Goal: Transaction & Acquisition: Purchase product/service

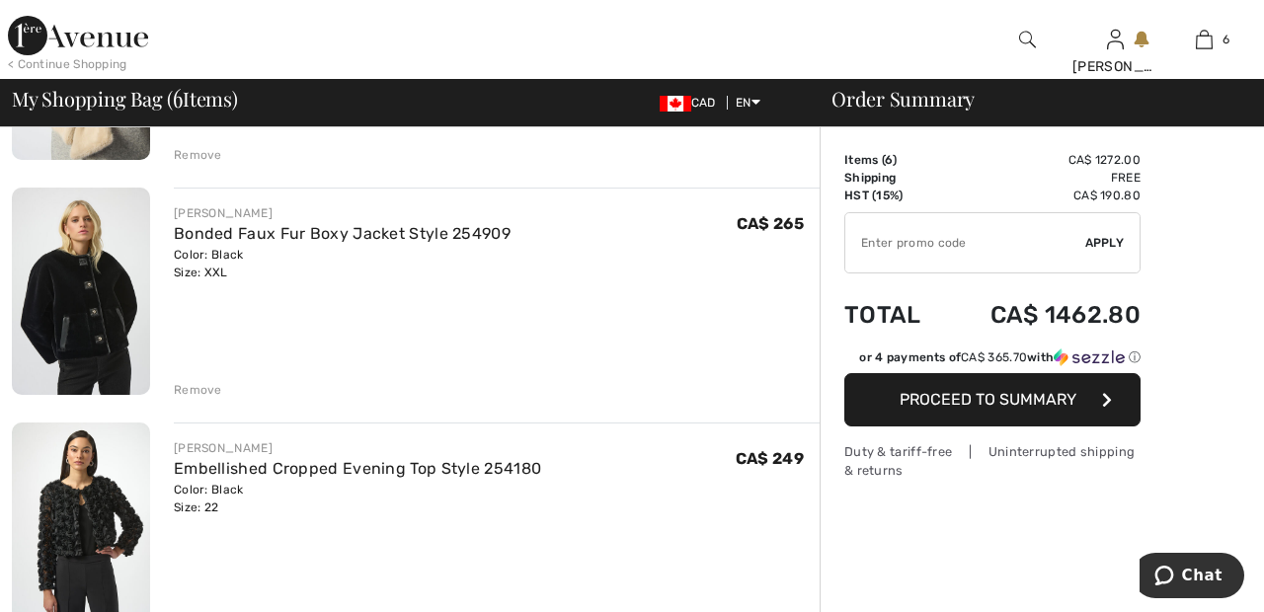
scroll to position [808, 0]
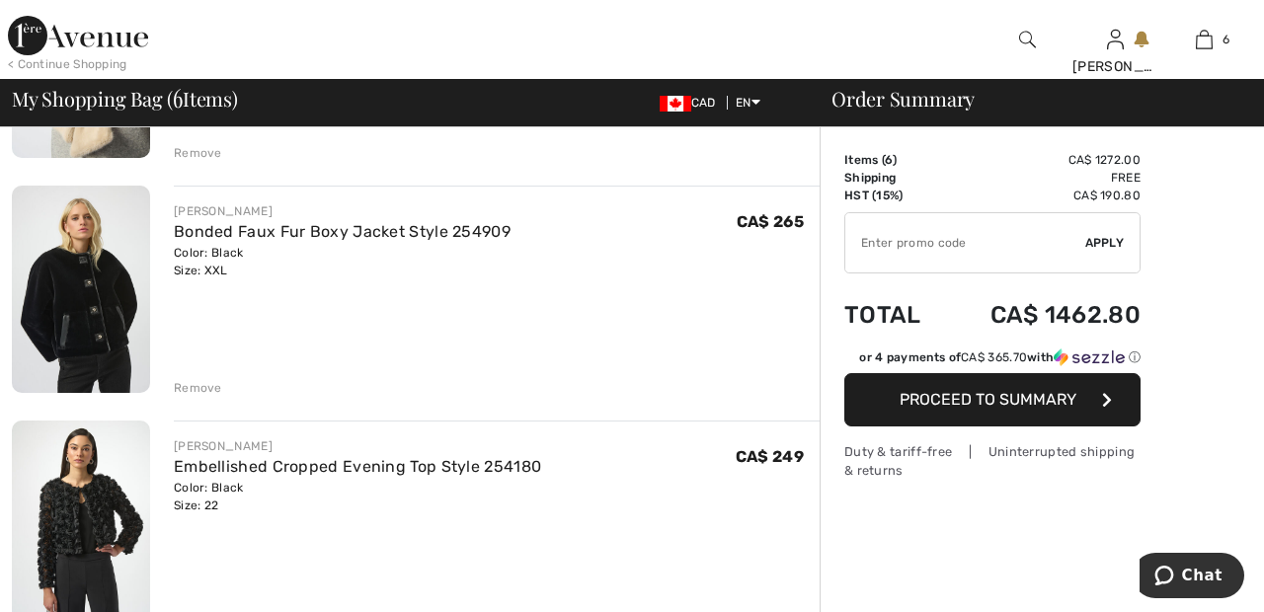
click at [197, 392] on div "Remove" at bounding box center [198, 388] width 48 height 18
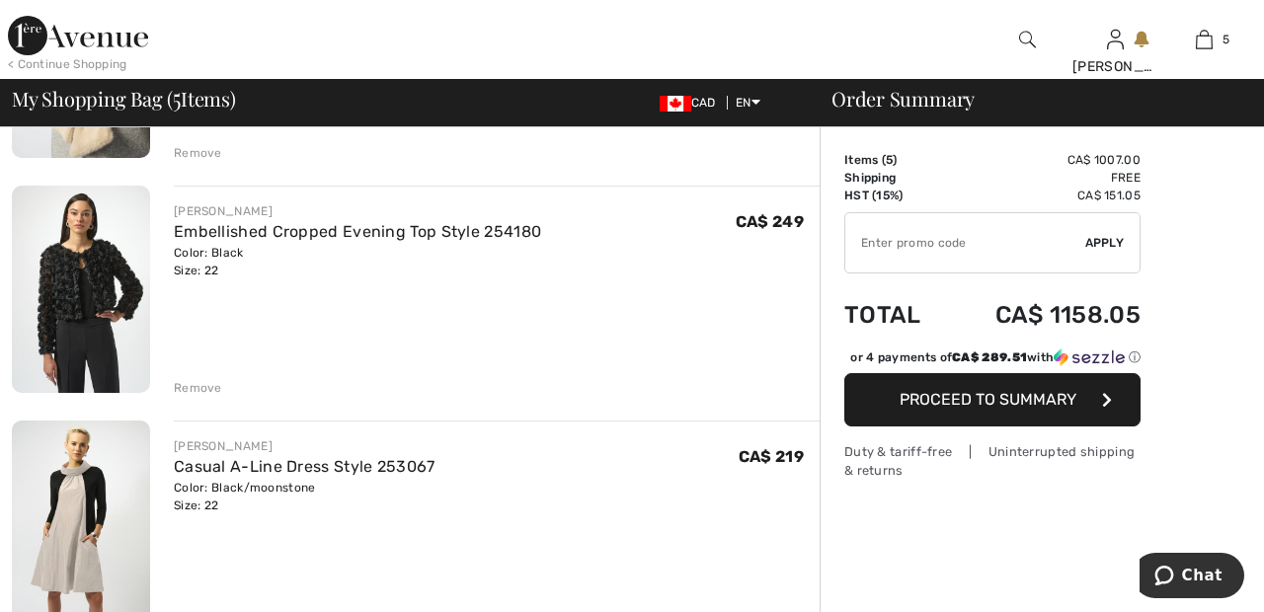
click at [206, 611] on div "Remove" at bounding box center [198, 622] width 48 height 18
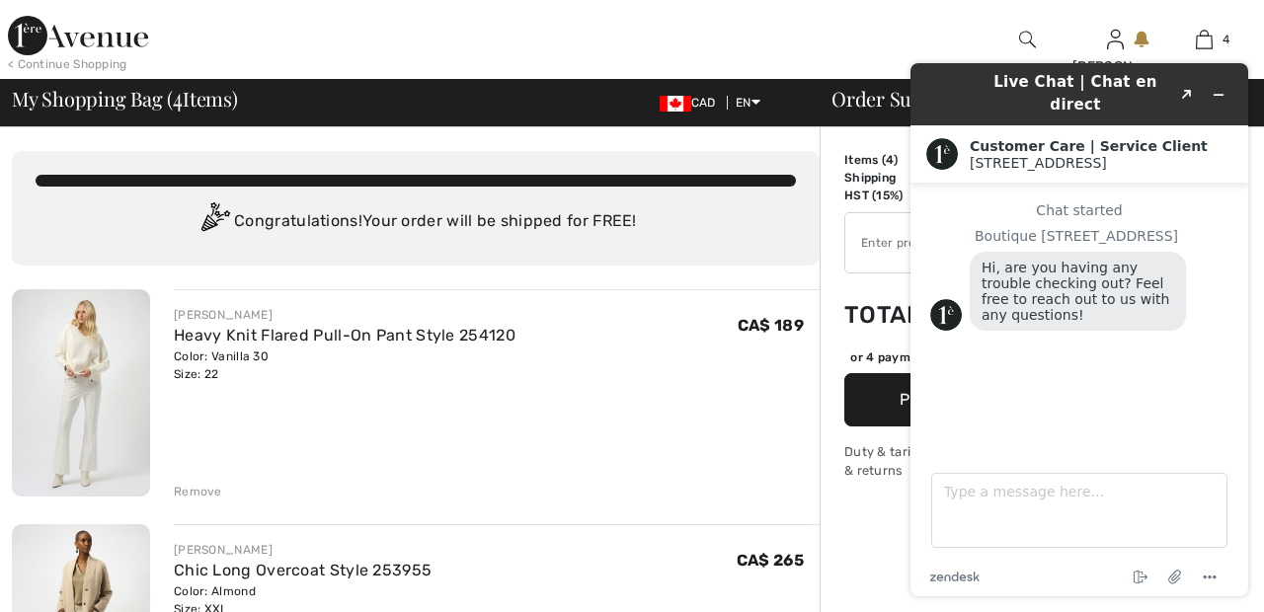
scroll to position [0, 0]
click at [1081, 52] on div "Live Chat | Chat en direct Created with Sketch. Customer Care | Service Client …" at bounding box center [1079, 329] width 369 height 565
click at [1119, 48] on img at bounding box center [1115, 40] width 17 height 24
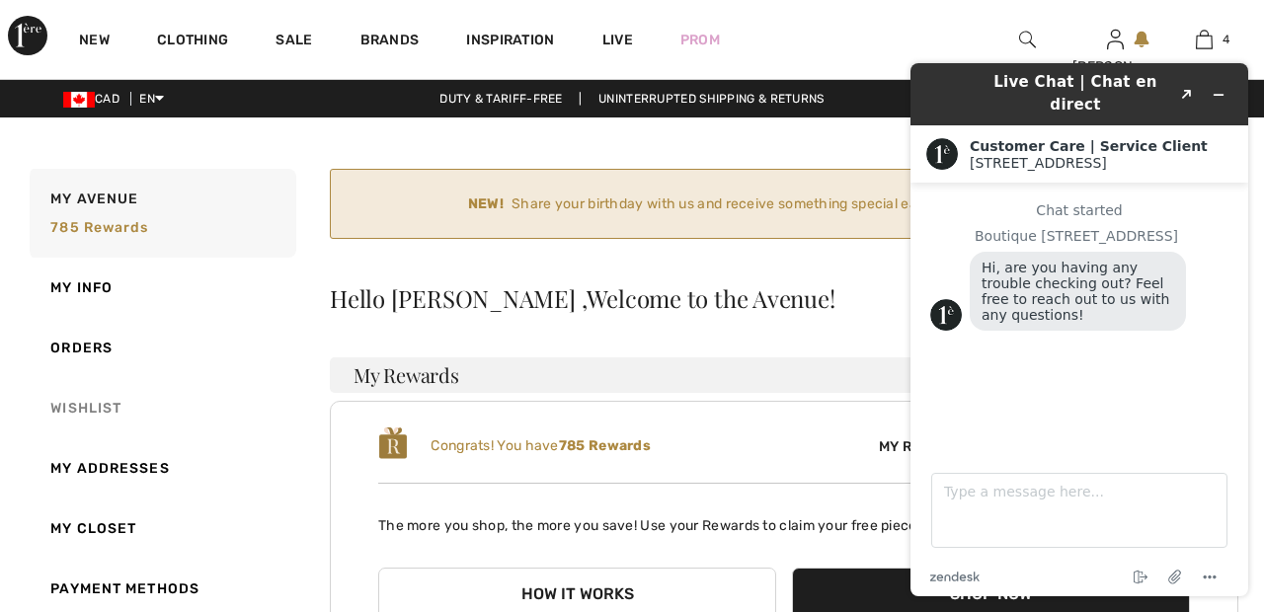
click at [109, 406] on link "Wishlist" at bounding box center [161, 408] width 271 height 60
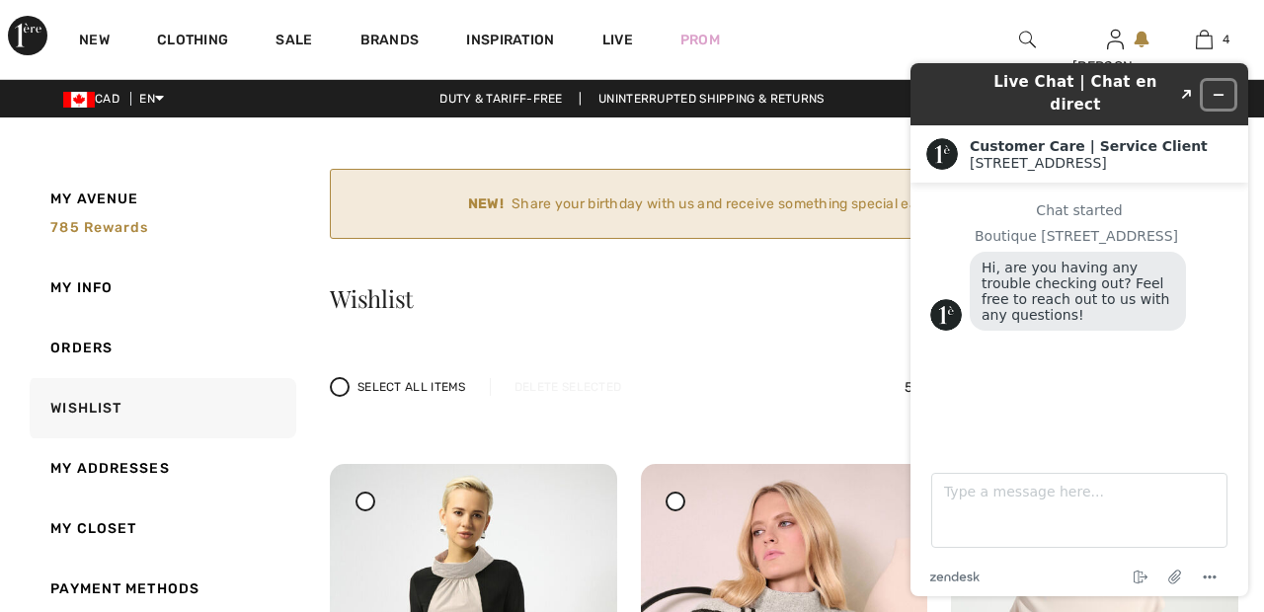
click at [1233, 89] on button "Minimize widget" at bounding box center [1219, 95] width 32 height 28
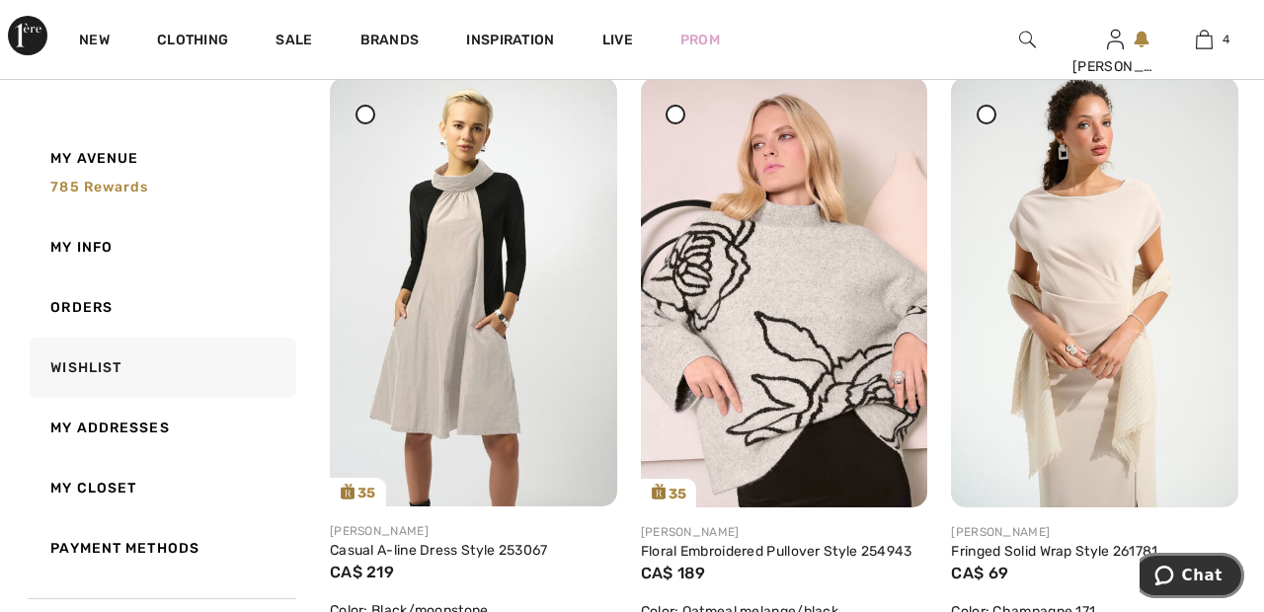
scroll to position [370, 0]
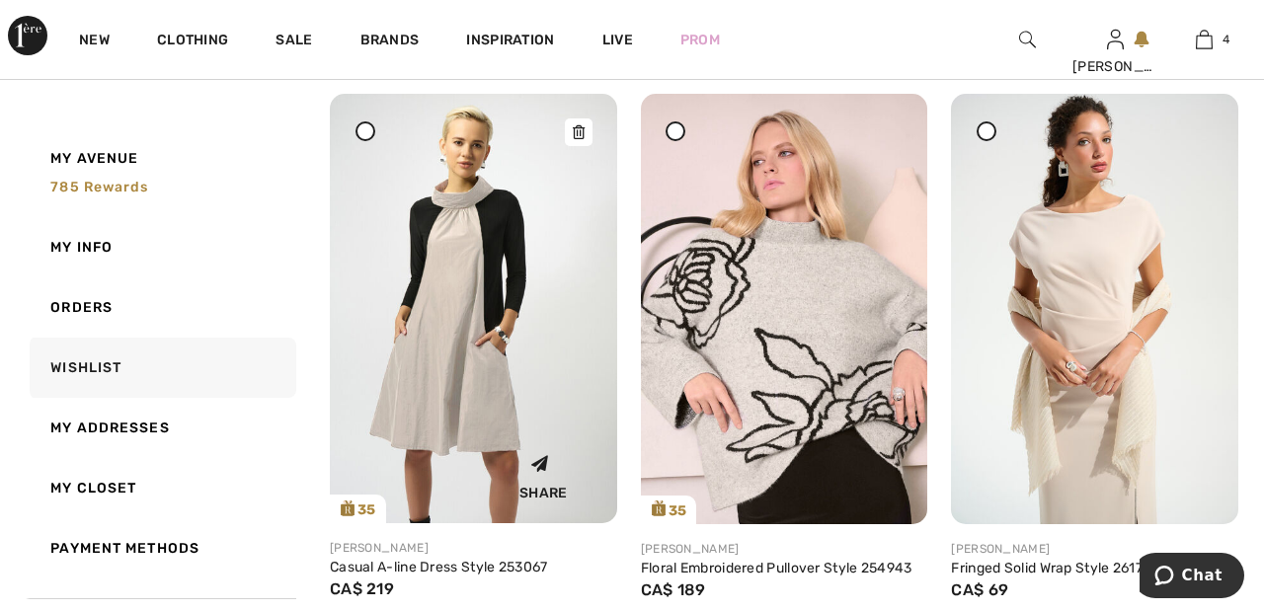
click at [439, 330] on img at bounding box center [473, 309] width 287 height 430
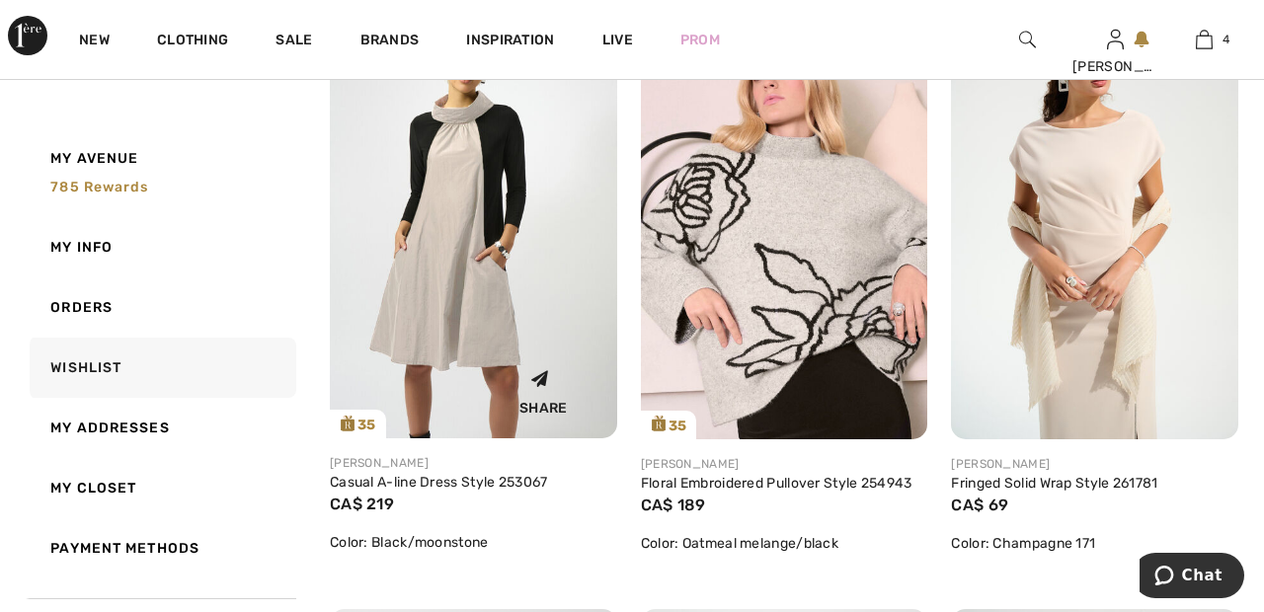
scroll to position [465, 0]
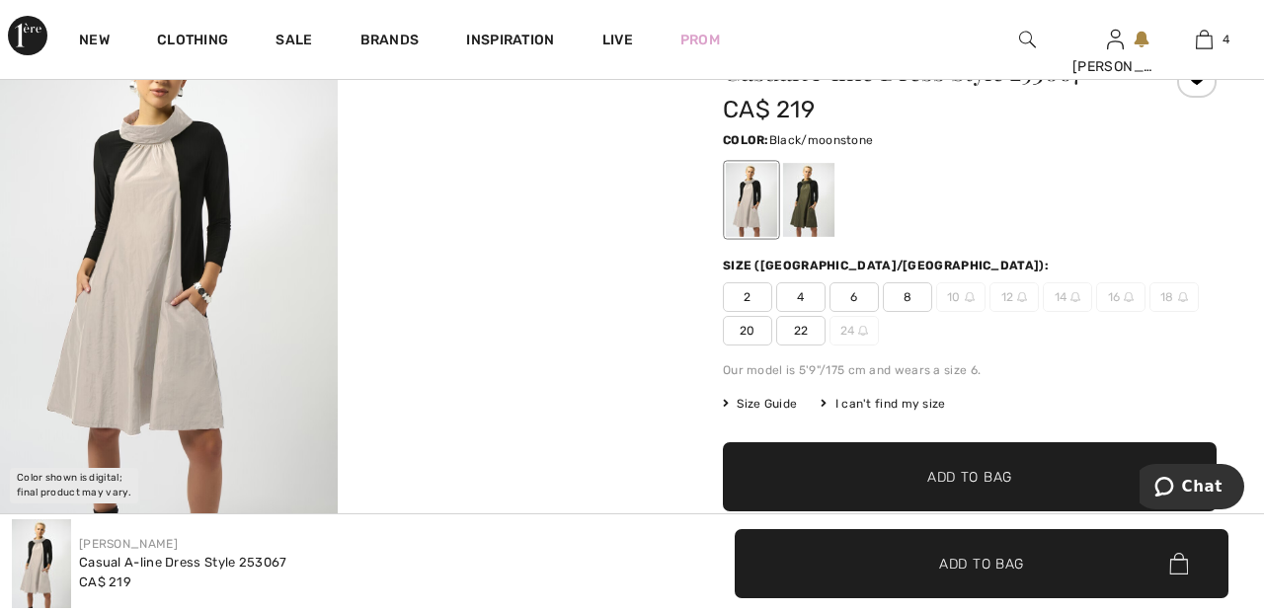
click at [809, 322] on span "22" at bounding box center [800, 331] width 49 height 30
click at [970, 472] on span "Add to Bag" at bounding box center [969, 477] width 85 height 21
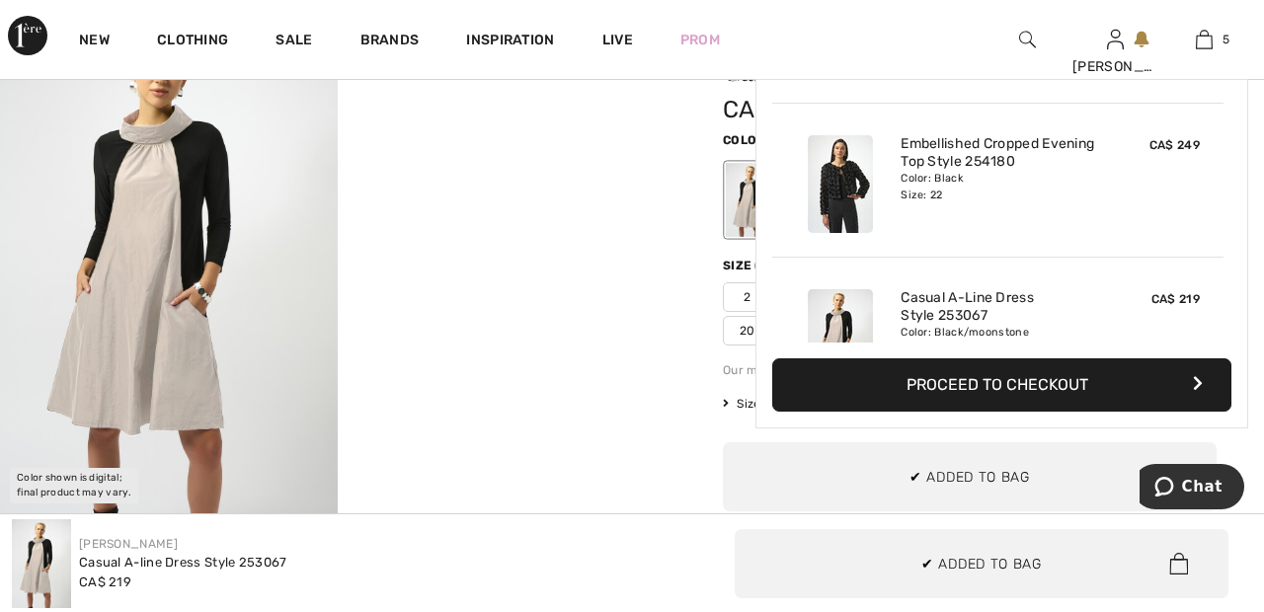
scroll to position [523, 0]
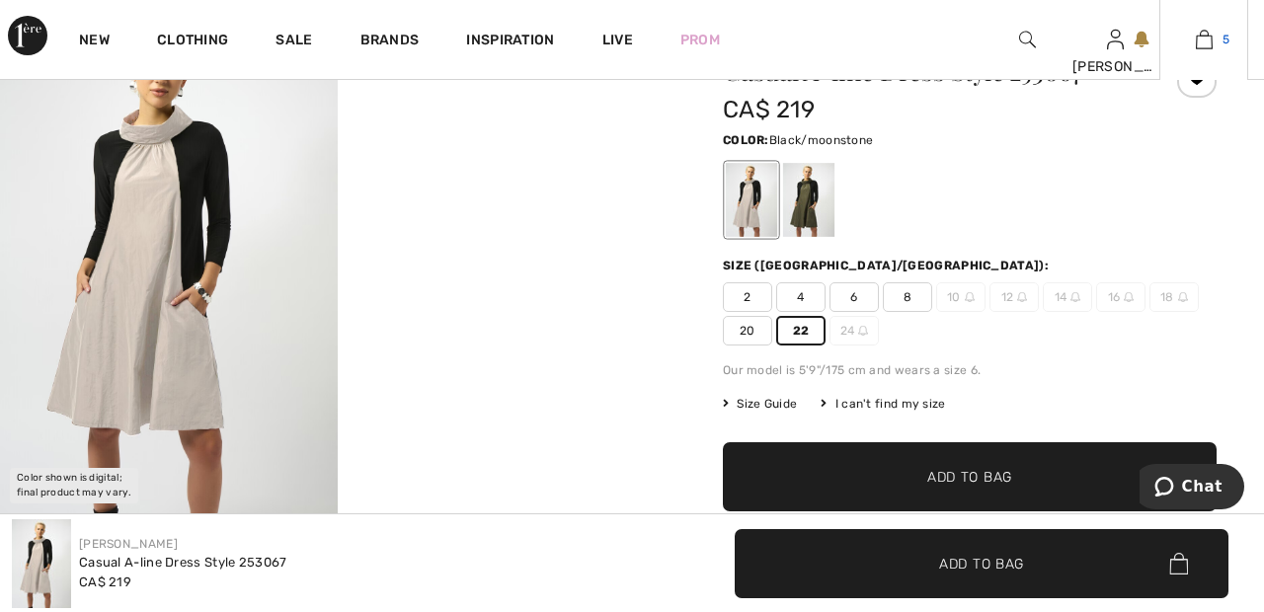
click at [1214, 43] on link "5" at bounding box center [1203, 40] width 87 height 24
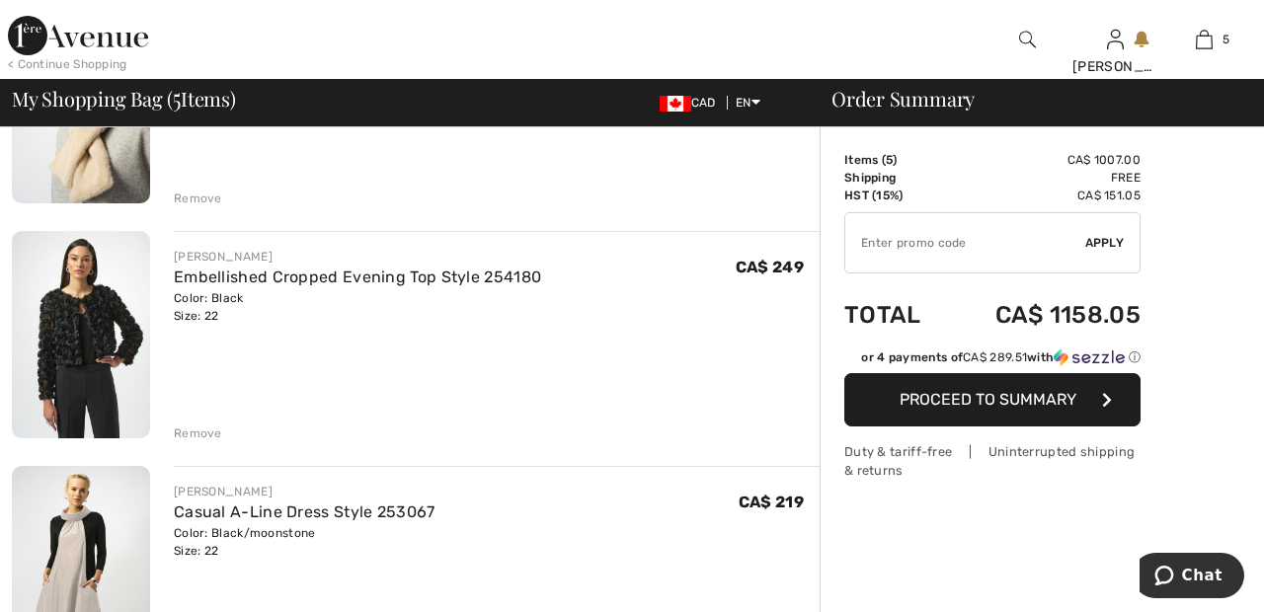
scroll to position [763, 0]
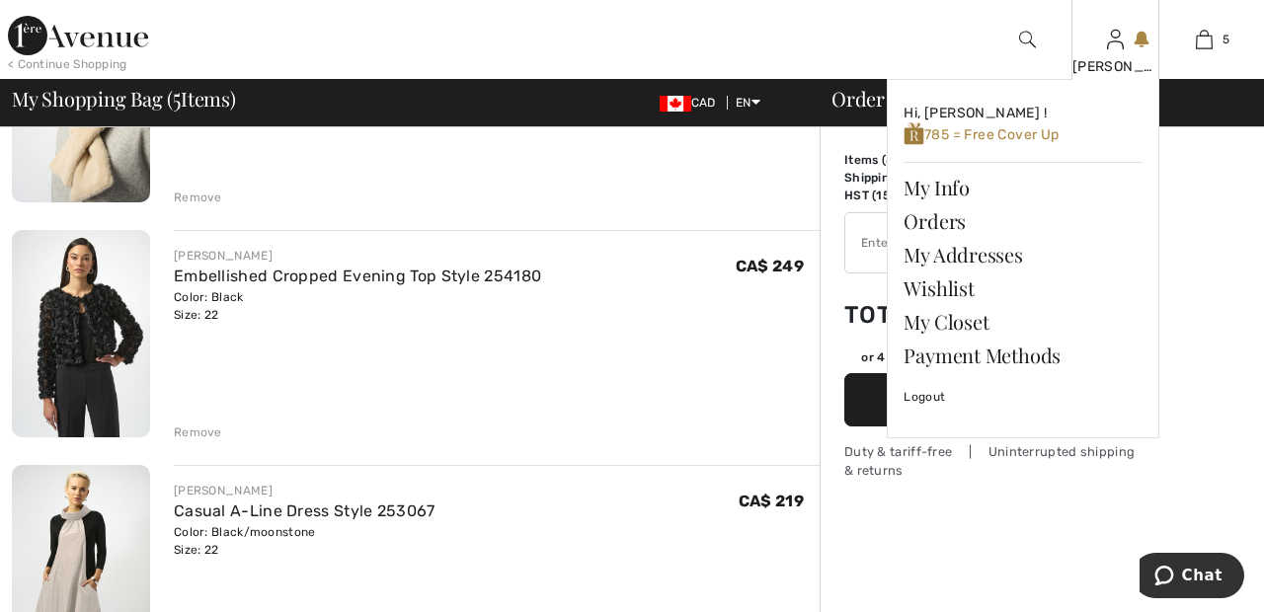
click at [1115, 51] on img at bounding box center [1115, 40] width 17 height 24
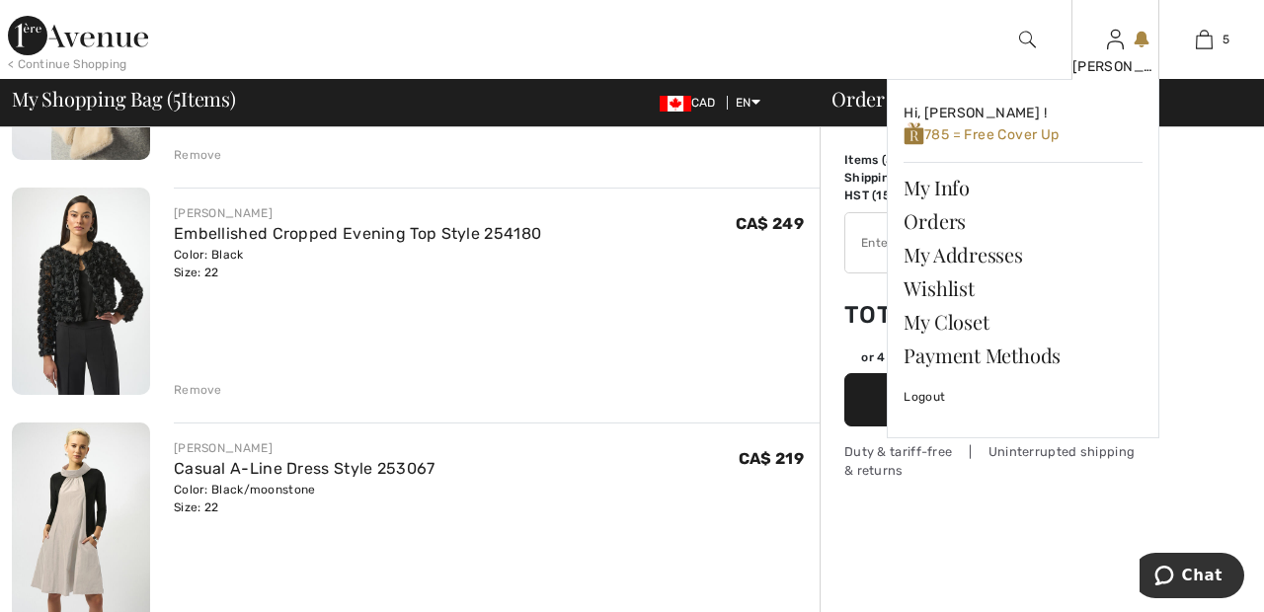
scroll to position [858, 0]
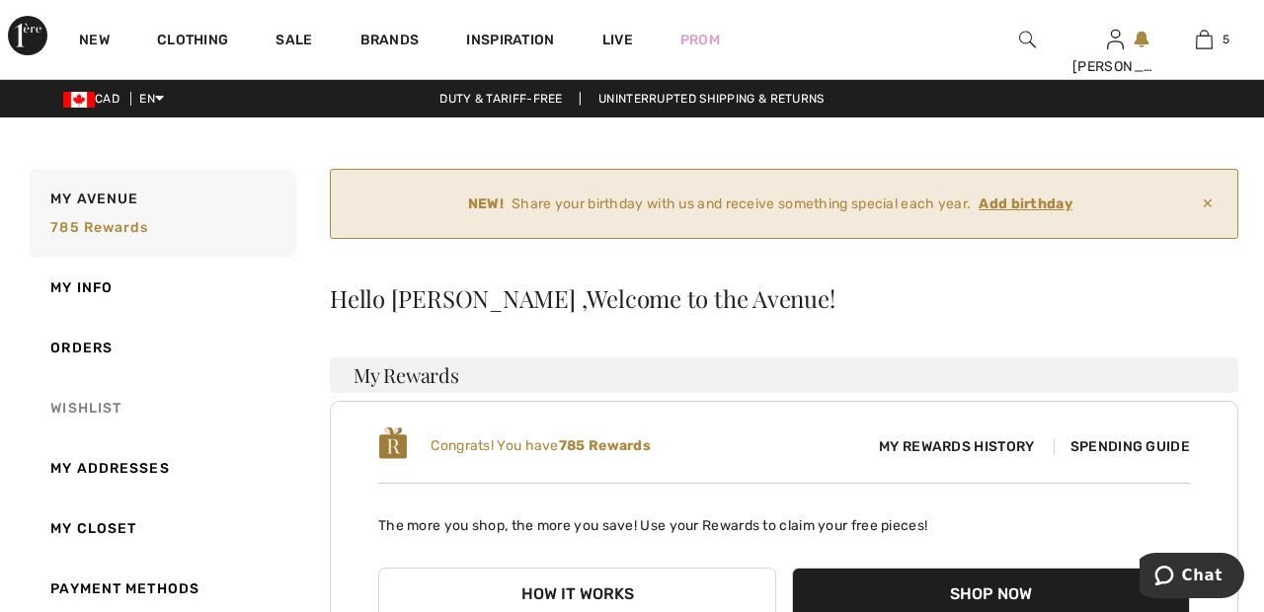
click at [114, 409] on link "Wishlist" at bounding box center [161, 408] width 271 height 60
